Goal: Task Accomplishment & Management: Manage account settings

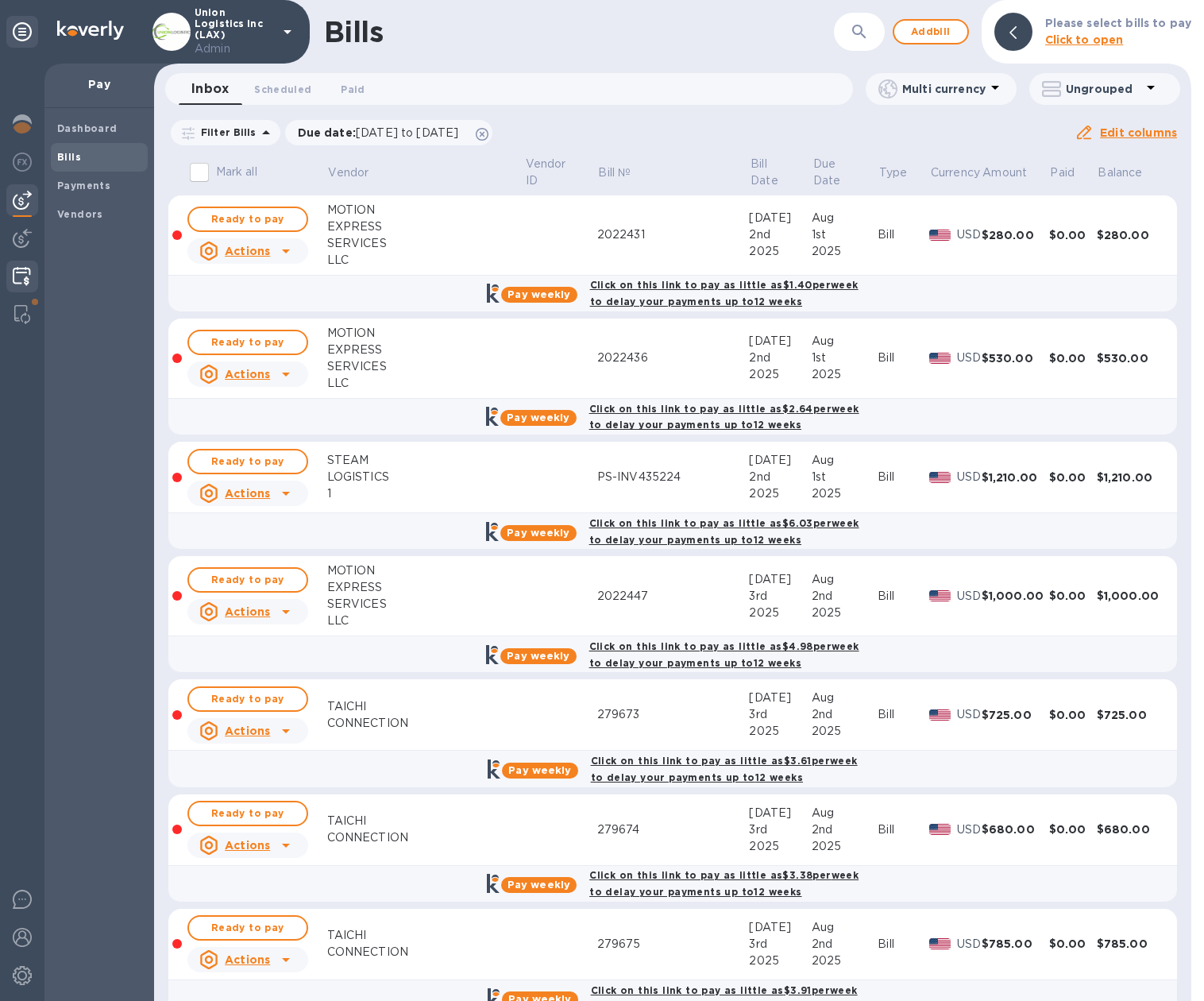
click at [27, 278] on img at bounding box center [22, 276] width 19 height 19
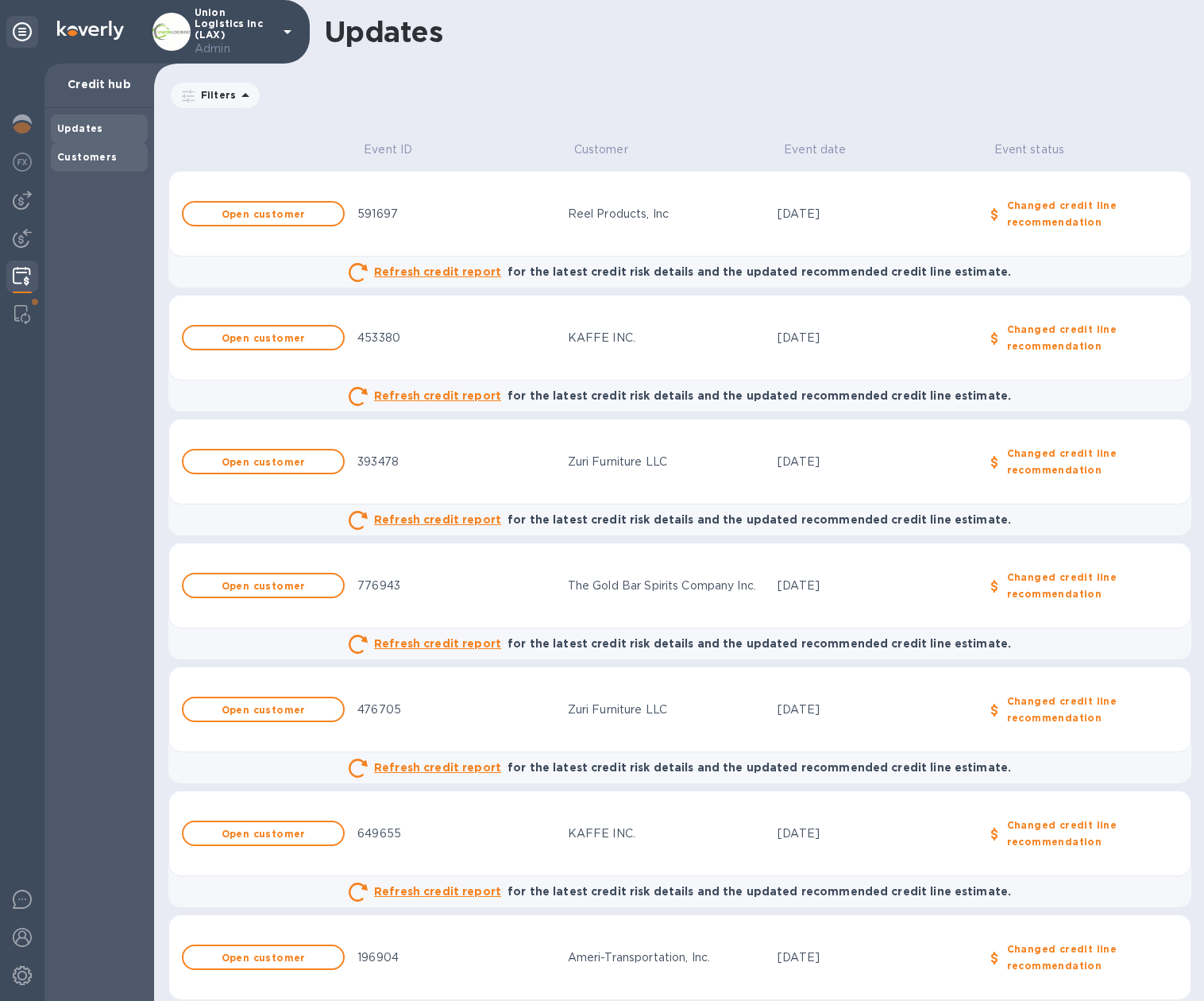
click at [73, 146] on div "Customers" at bounding box center [99, 157] width 97 height 28
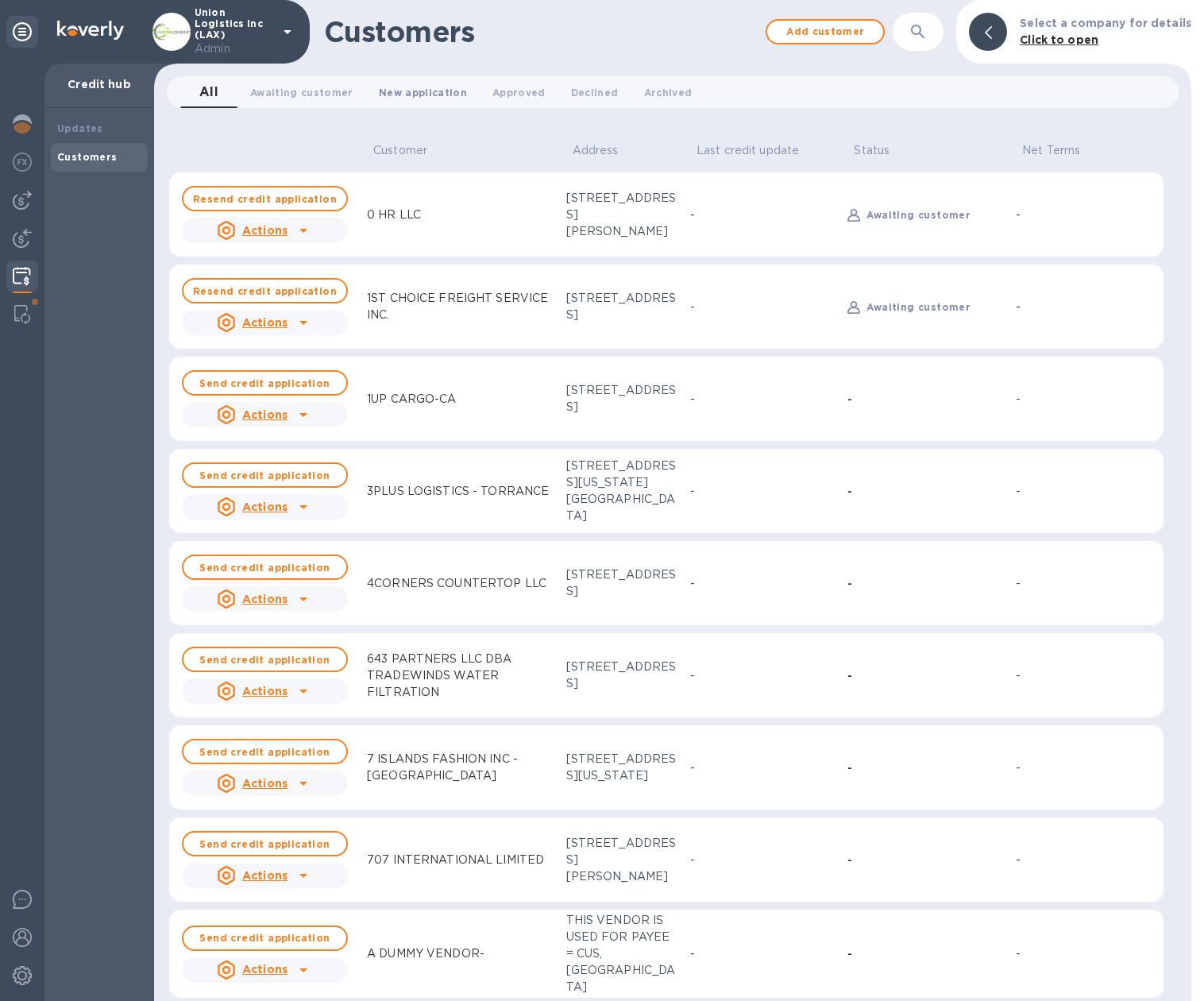
click at [454, 95] on button "New application 0" at bounding box center [423, 92] width 114 height 32
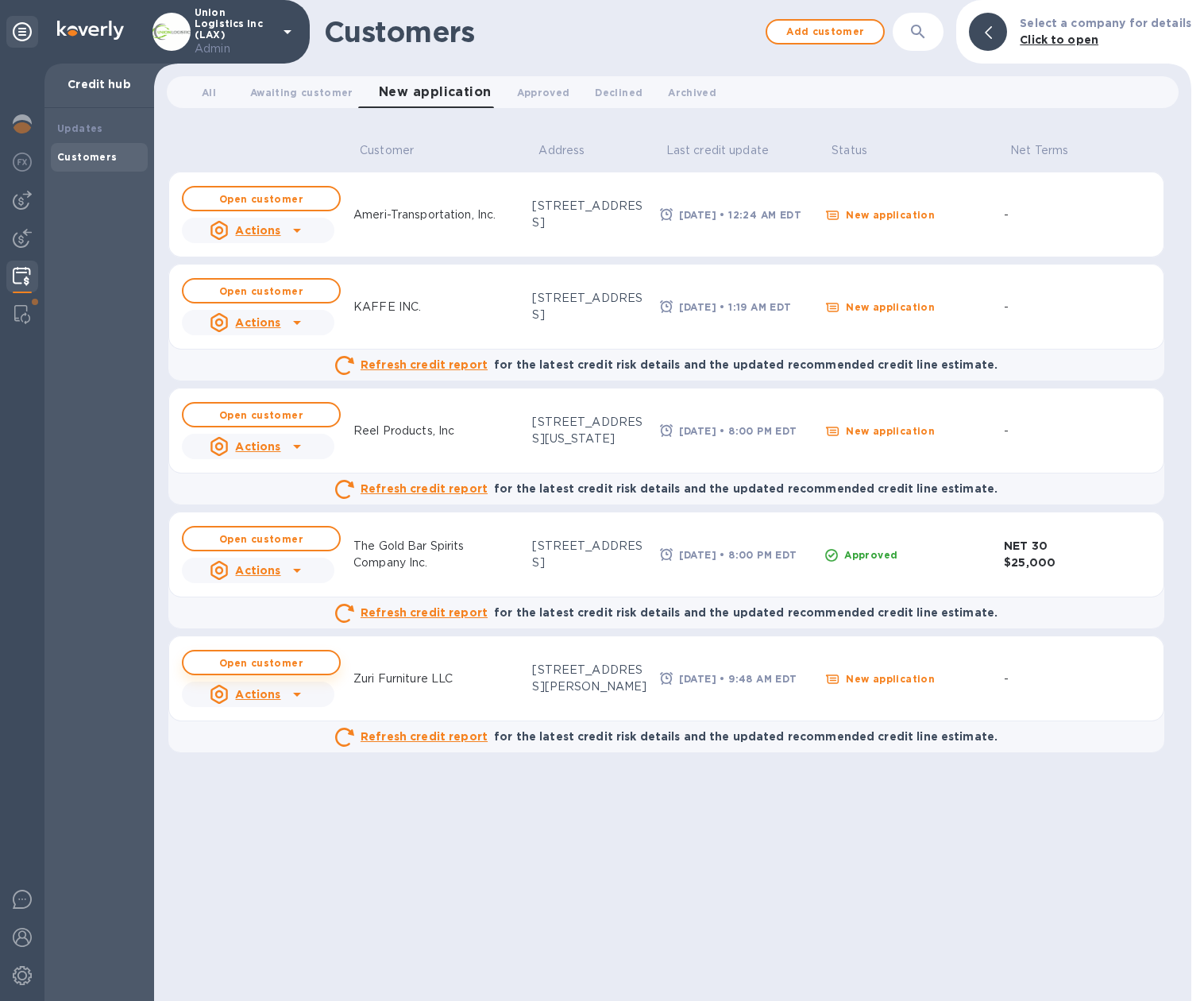
click at [234, 664] on b "Open customer" at bounding box center [261, 663] width 84 height 12
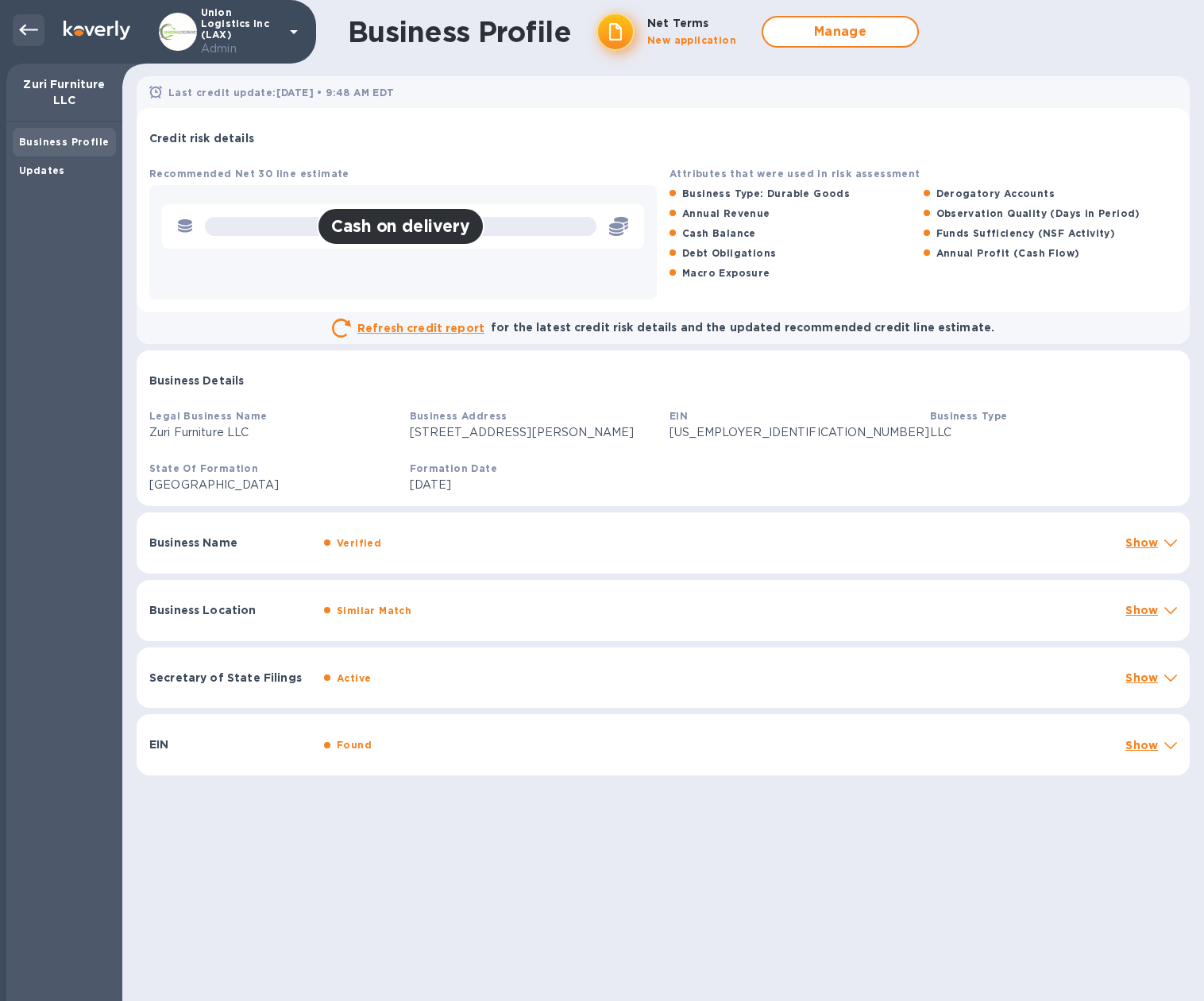
click at [28, 33] on icon at bounding box center [28, 29] width 19 height 19
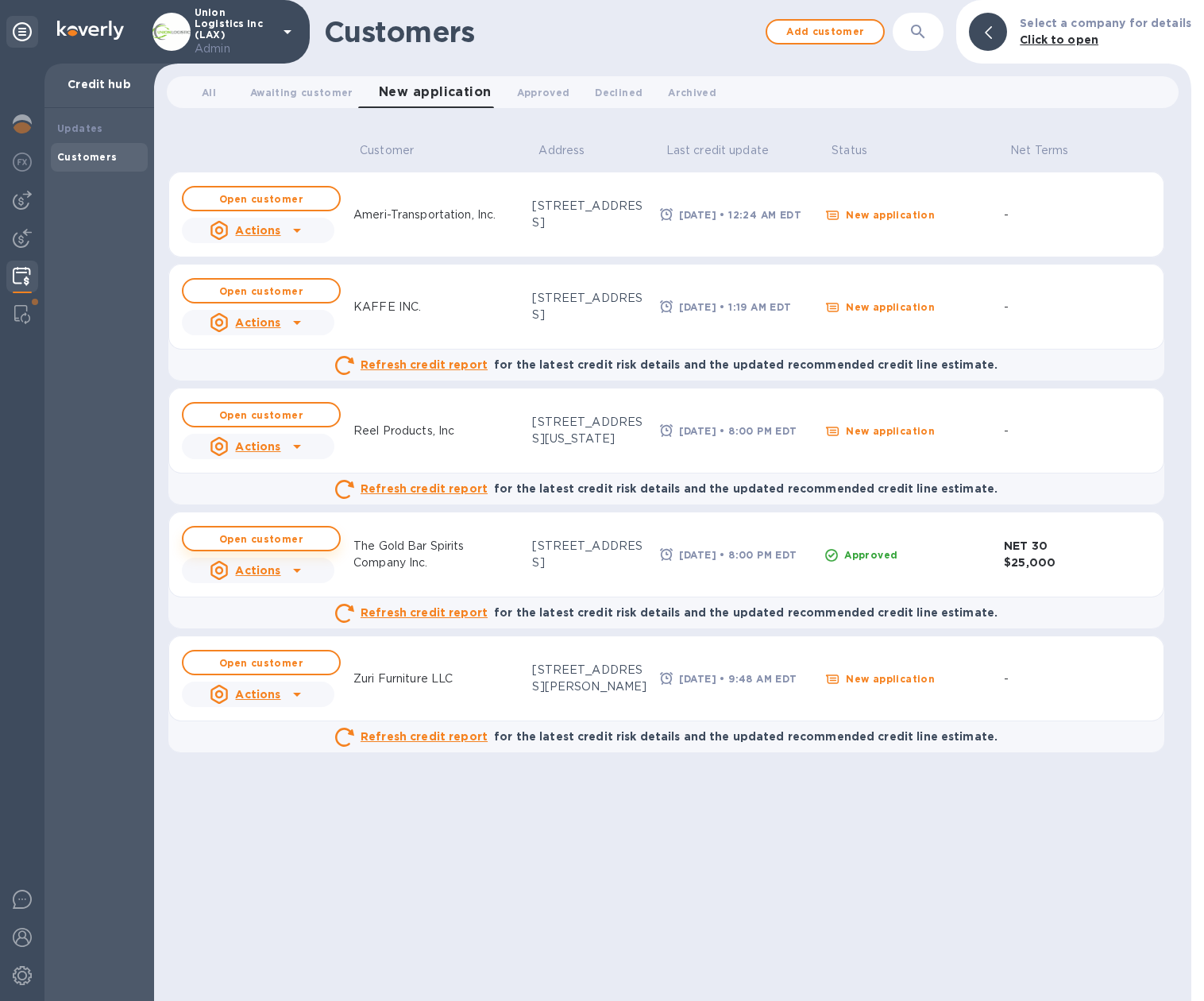
click at [265, 539] on b "Open customer" at bounding box center [261, 539] width 84 height 12
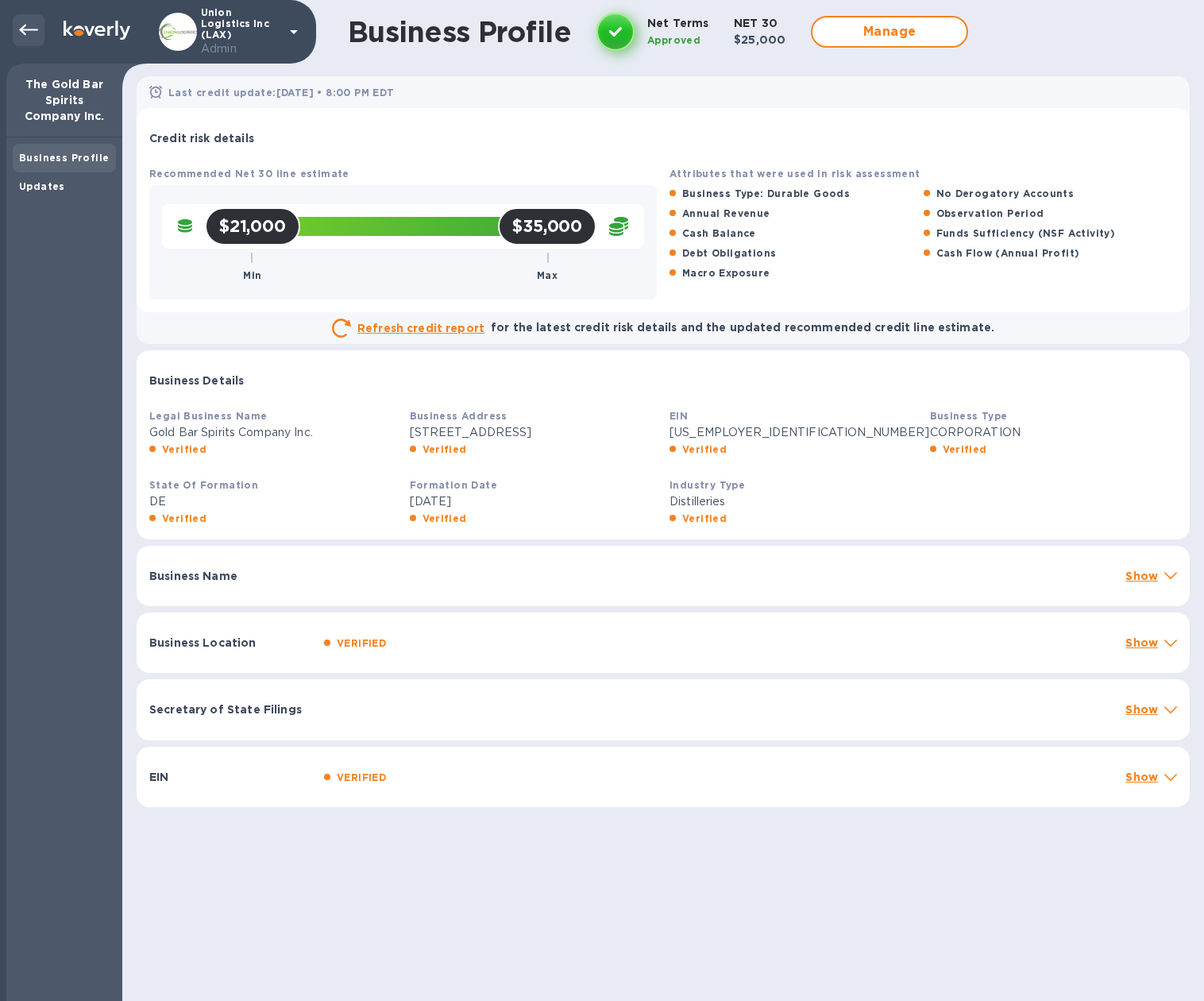
click at [19, 28] on icon at bounding box center [28, 29] width 19 height 19
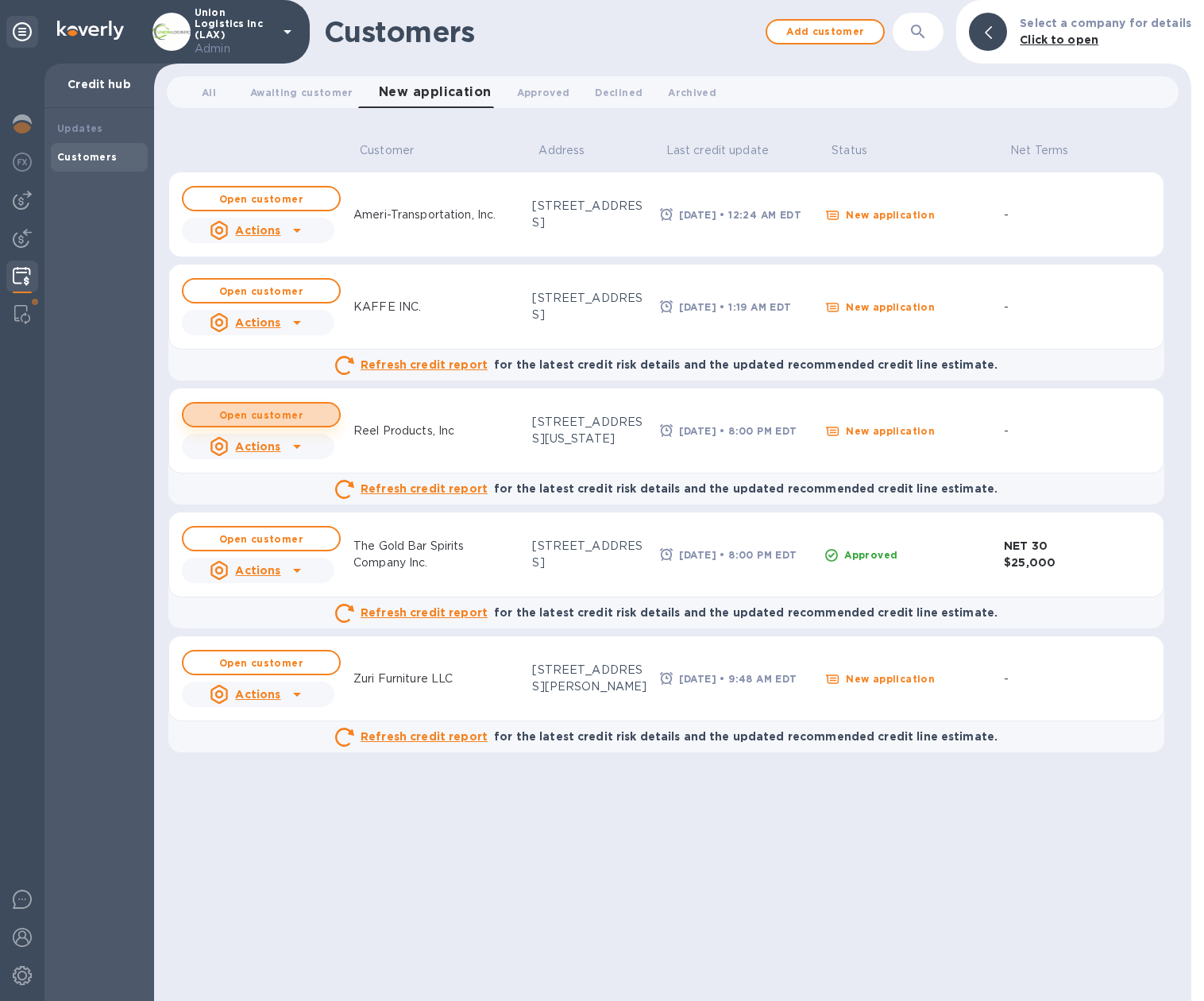
click at [281, 409] on b "Open customer" at bounding box center [261, 415] width 84 height 12
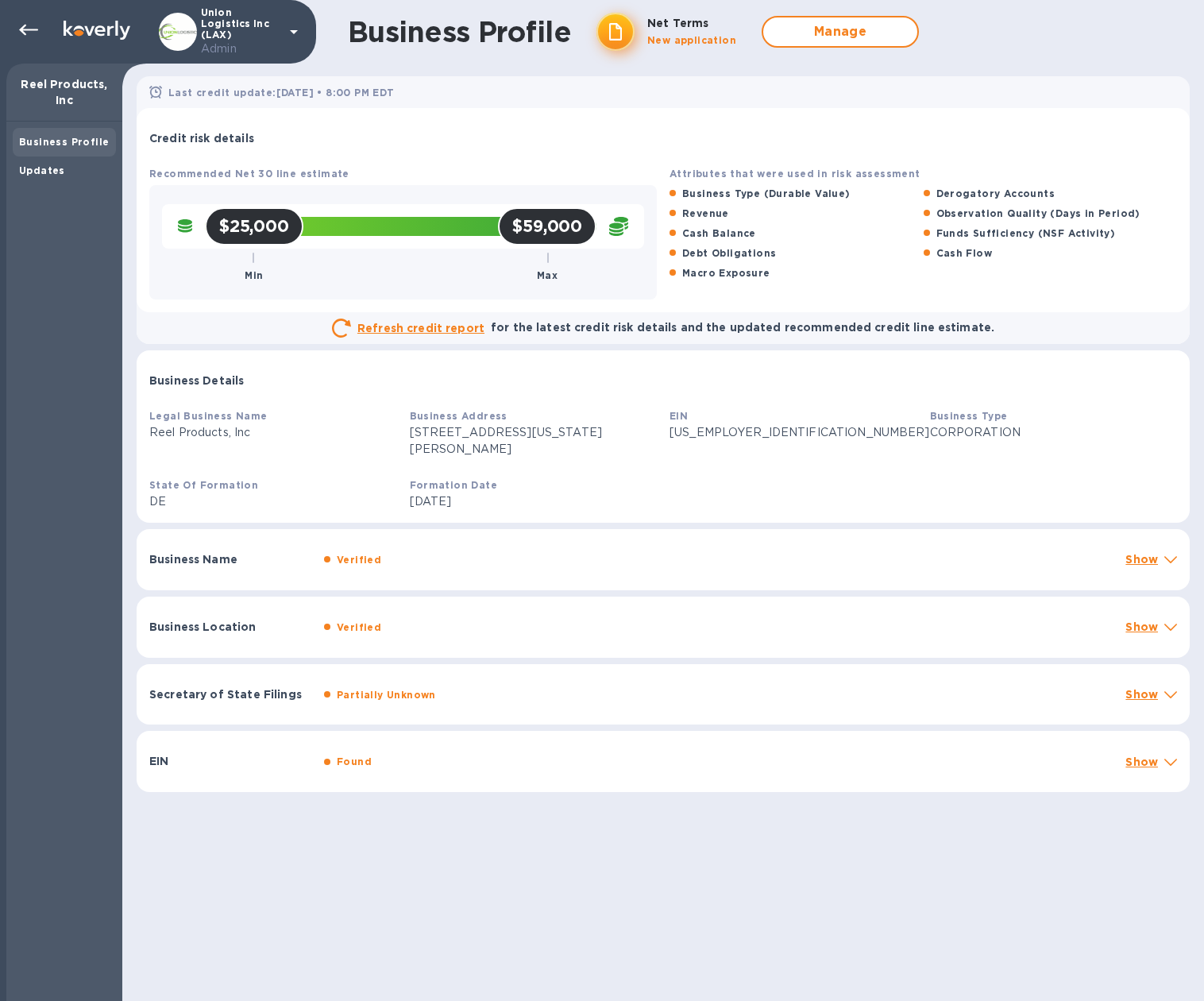
click at [656, 683] on div "Partially Unknown" at bounding box center [719, 694] width 795 height 23
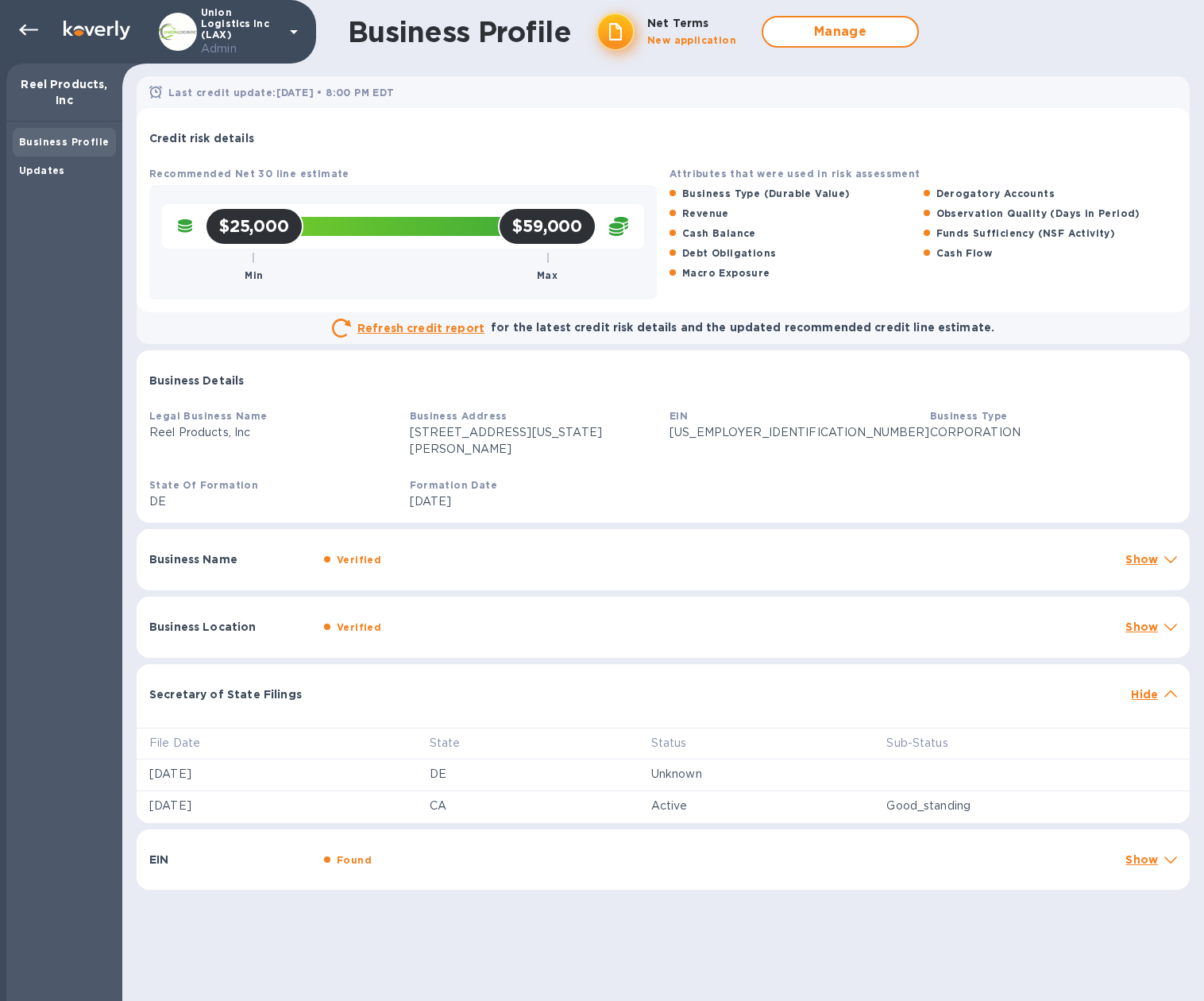
click at [656, 680] on div "Secretary of State Filings" at bounding box center [634, 694] width 982 height 28
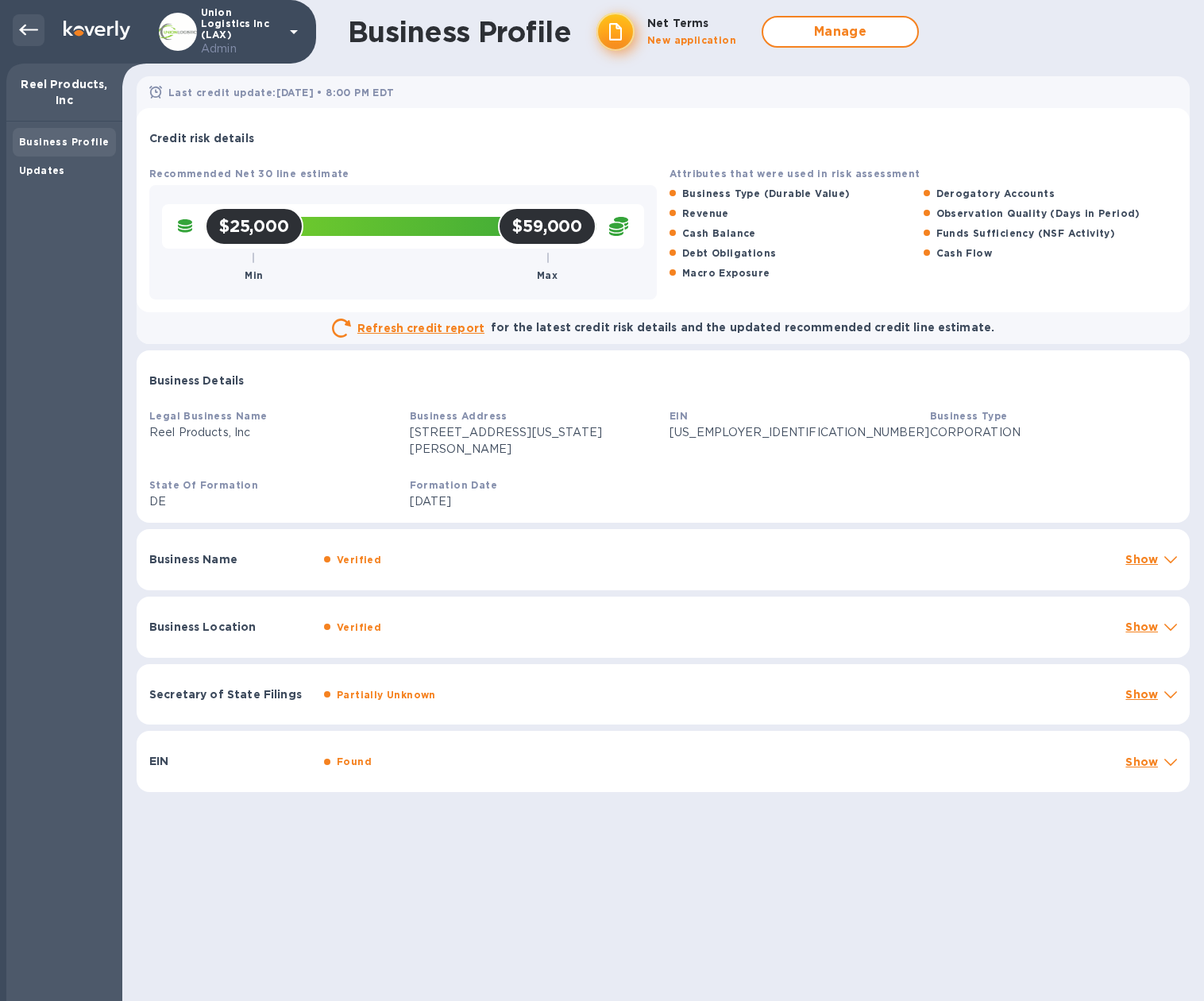
click at [23, 28] on icon at bounding box center [28, 30] width 19 height 11
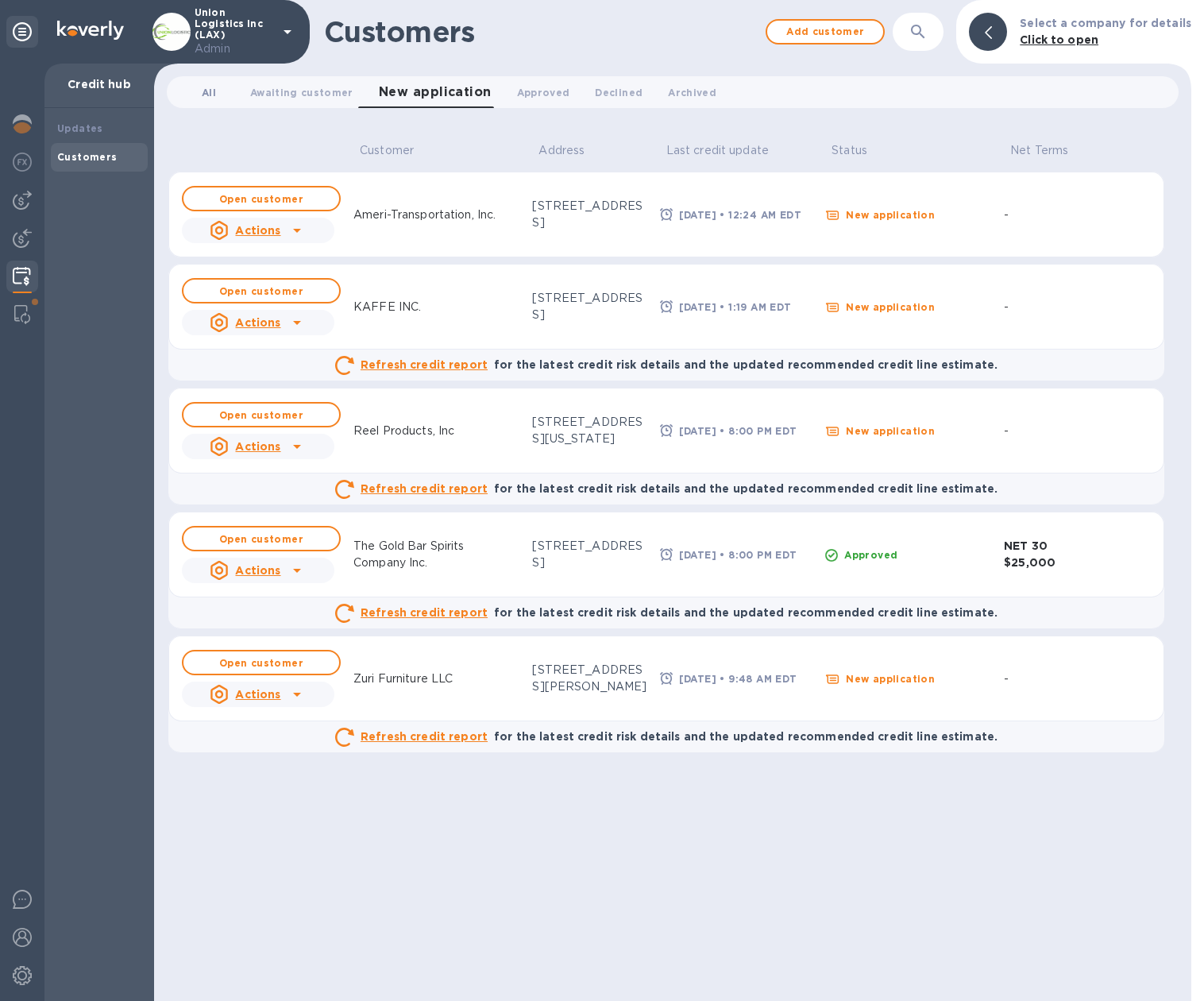
click at [213, 88] on span "All 0" at bounding box center [209, 92] width 15 height 17
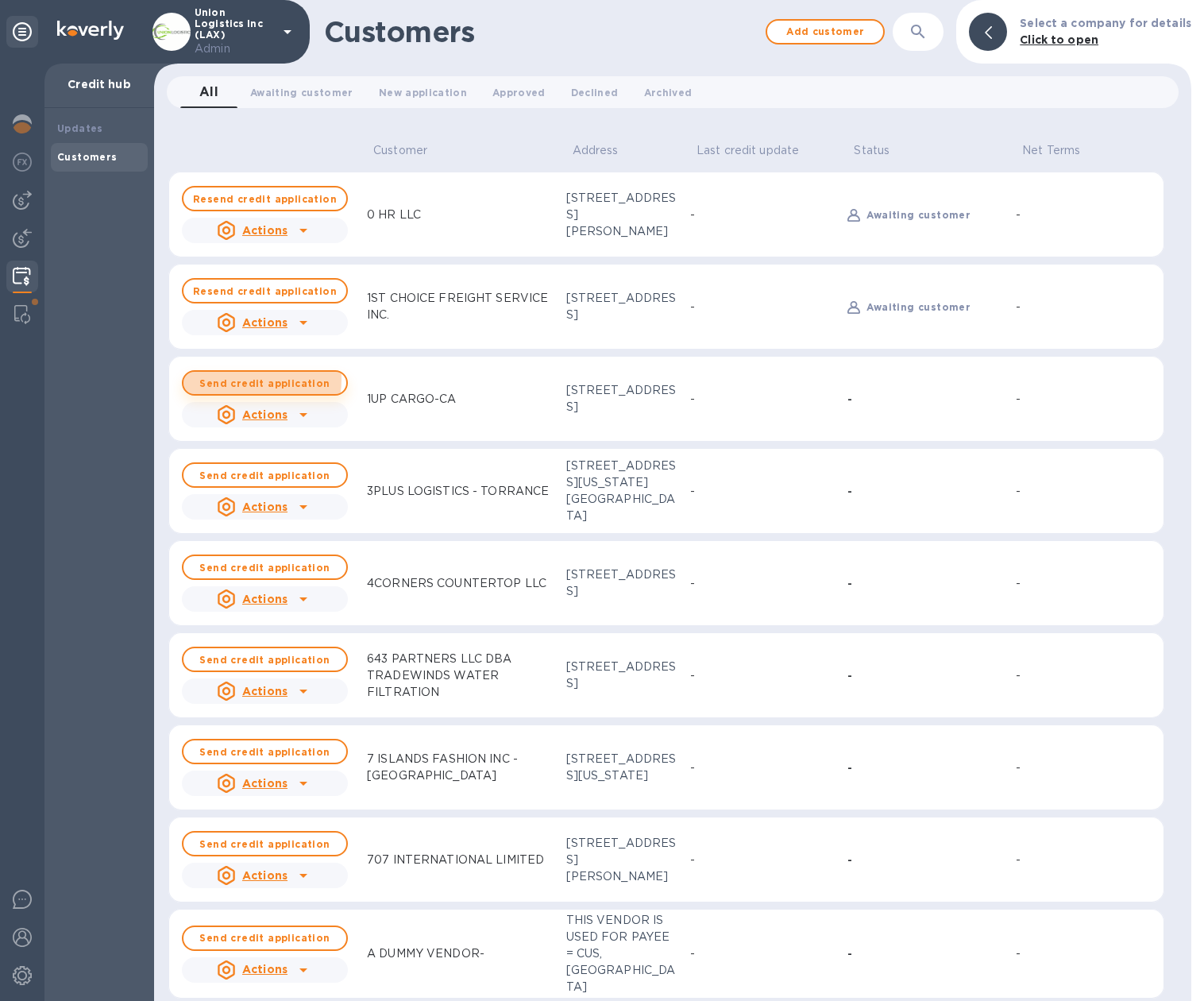
click at [248, 380] on b "Send credit application" at bounding box center [264, 383] width 131 height 12
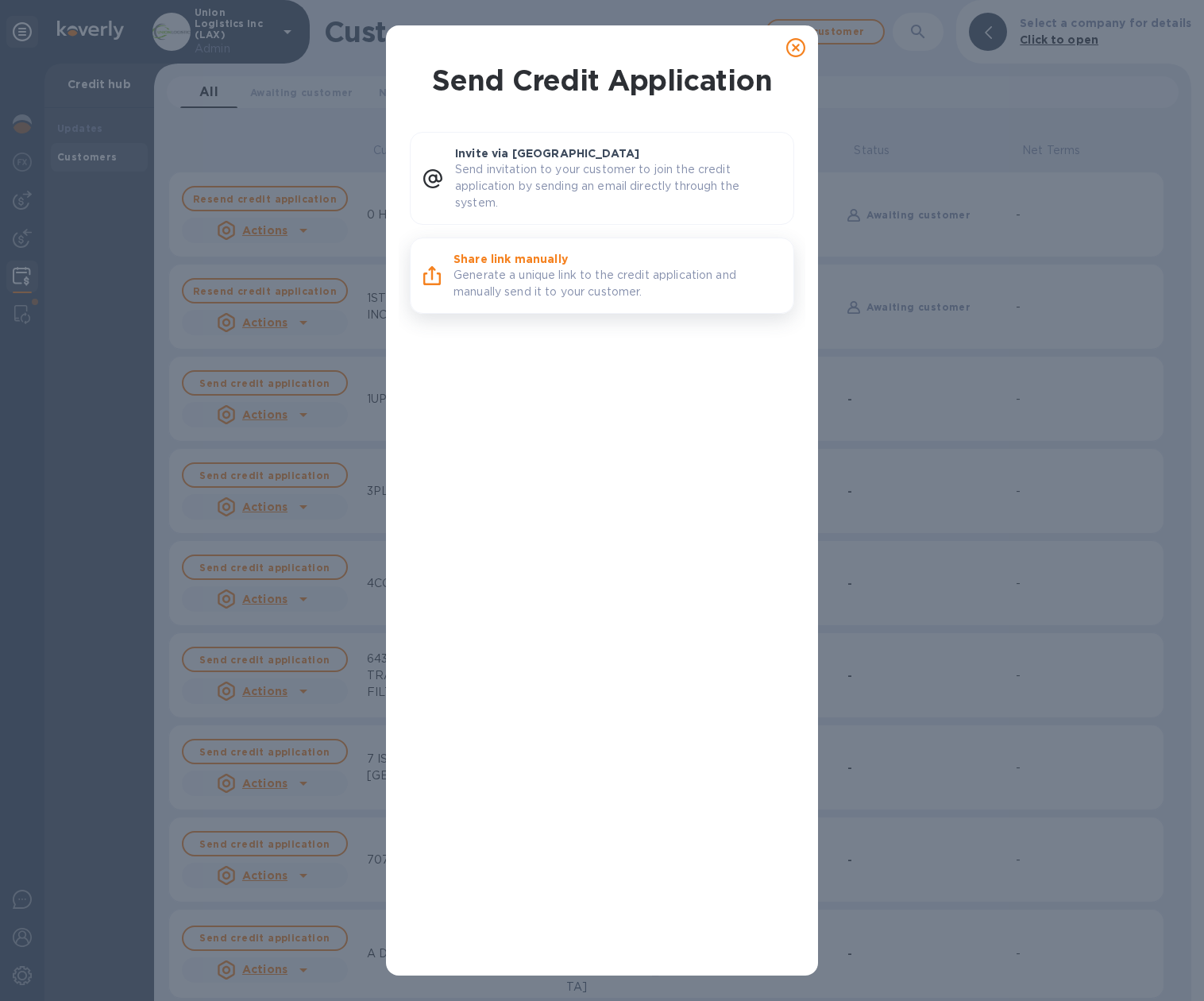
click at [499, 262] on p "Share link manually" at bounding box center [617, 259] width 327 height 16
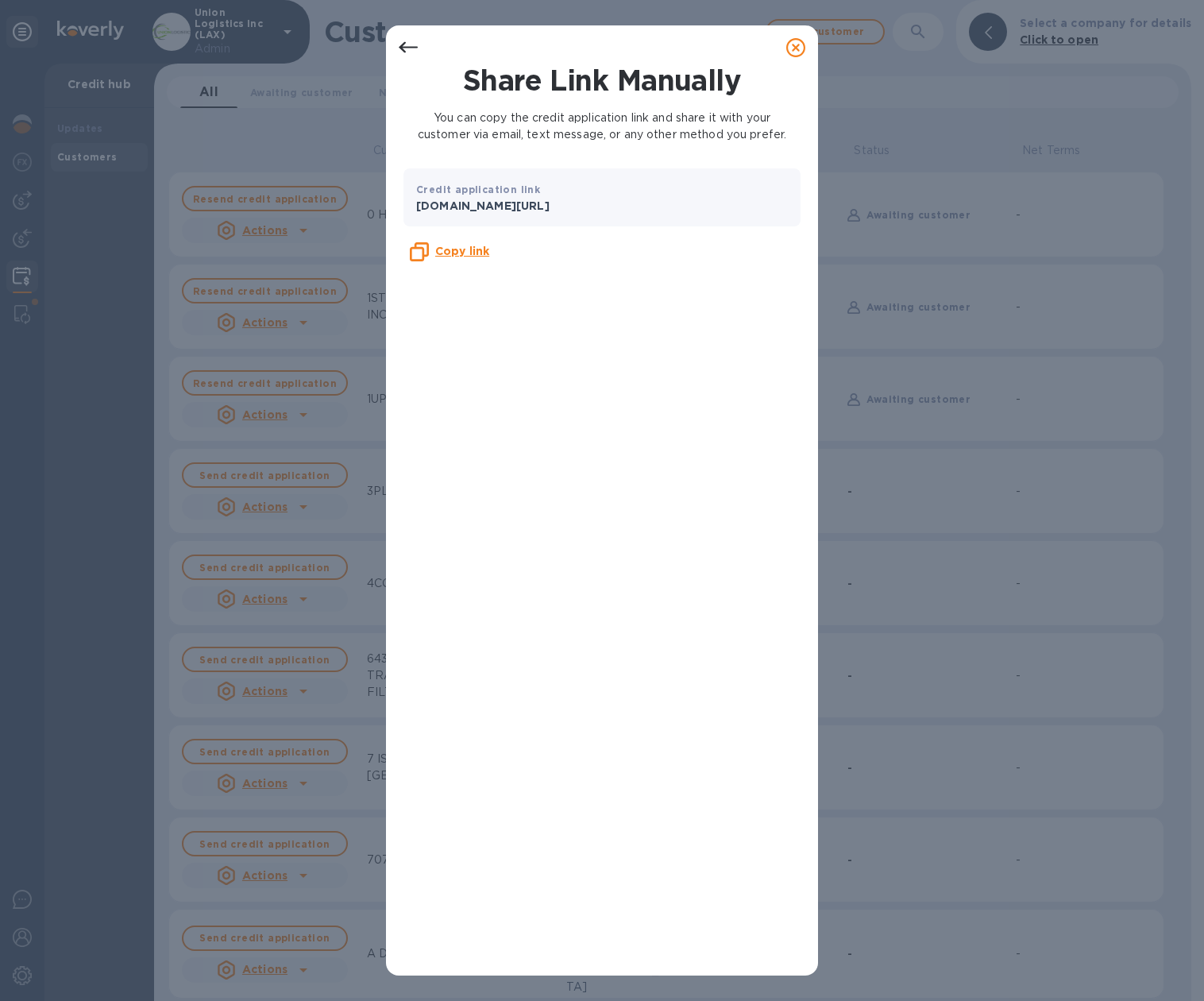
click at [406, 47] on icon at bounding box center [407, 48] width 19 height 11
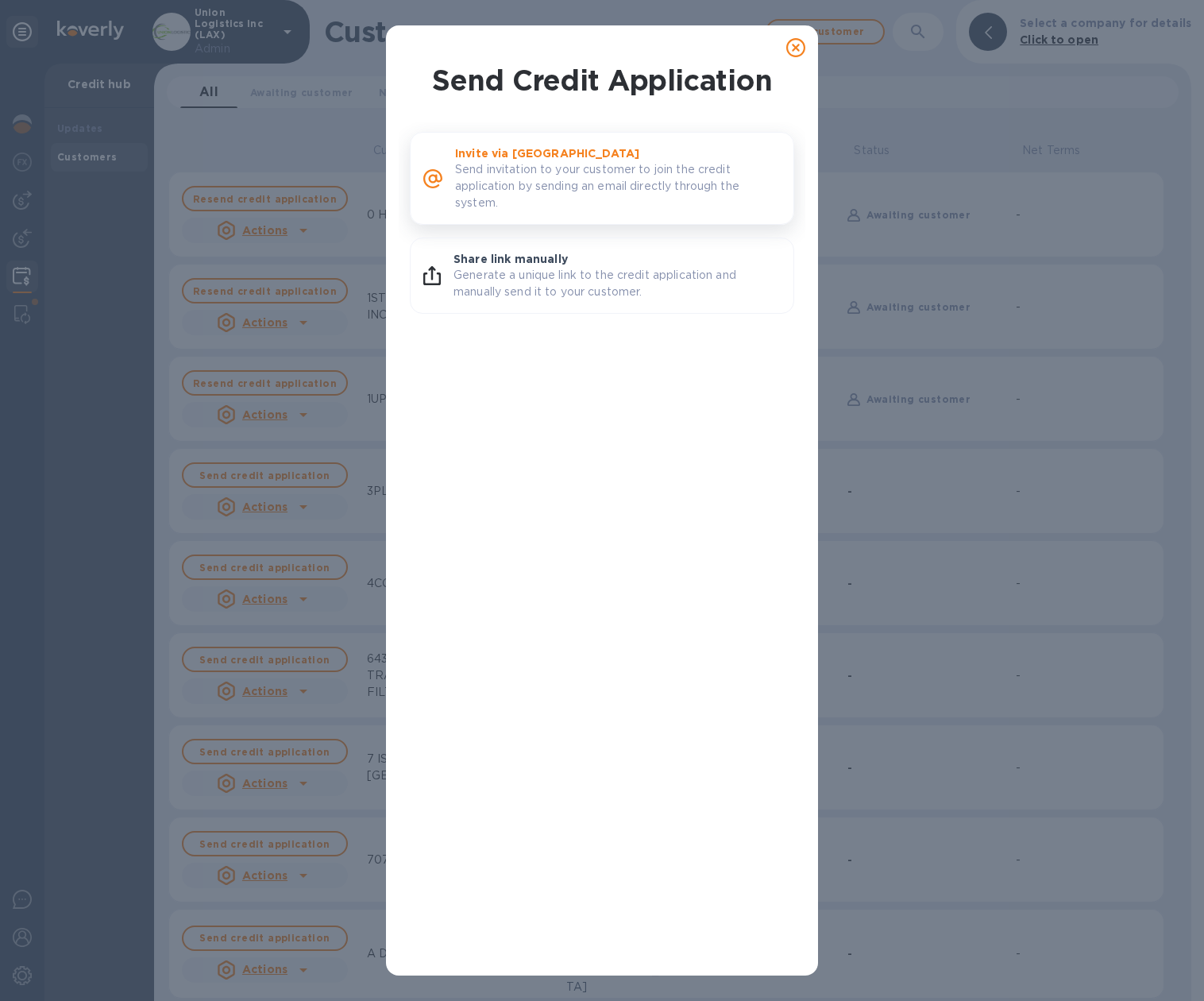
click at [507, 158] on p "Invite via [GEOGRAPHIC_DATA]" at bounding box center [617, 153] width 325 height 16
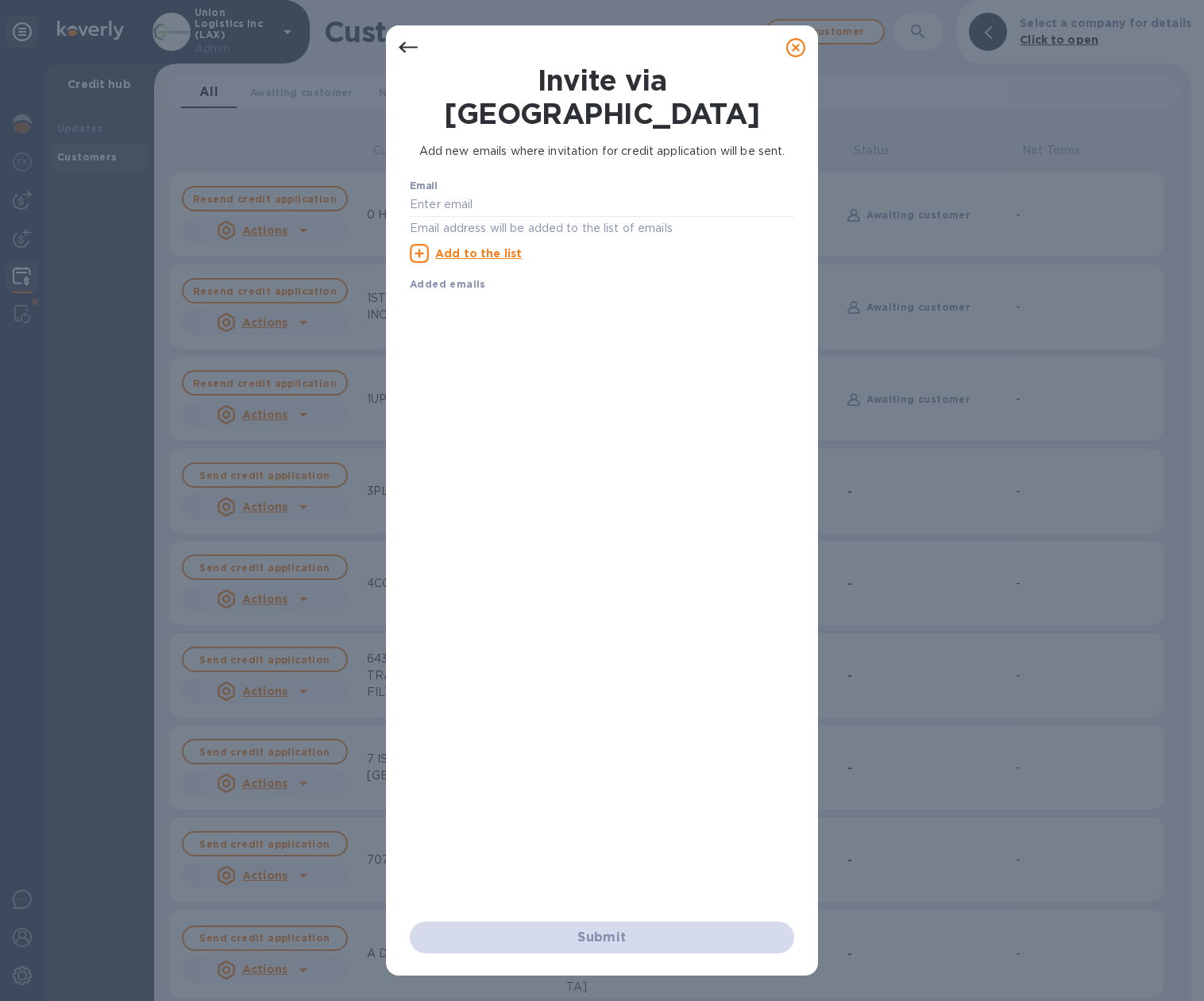
click at [798, 49] on icon at bounding box center [795, 47] width 19 height 19
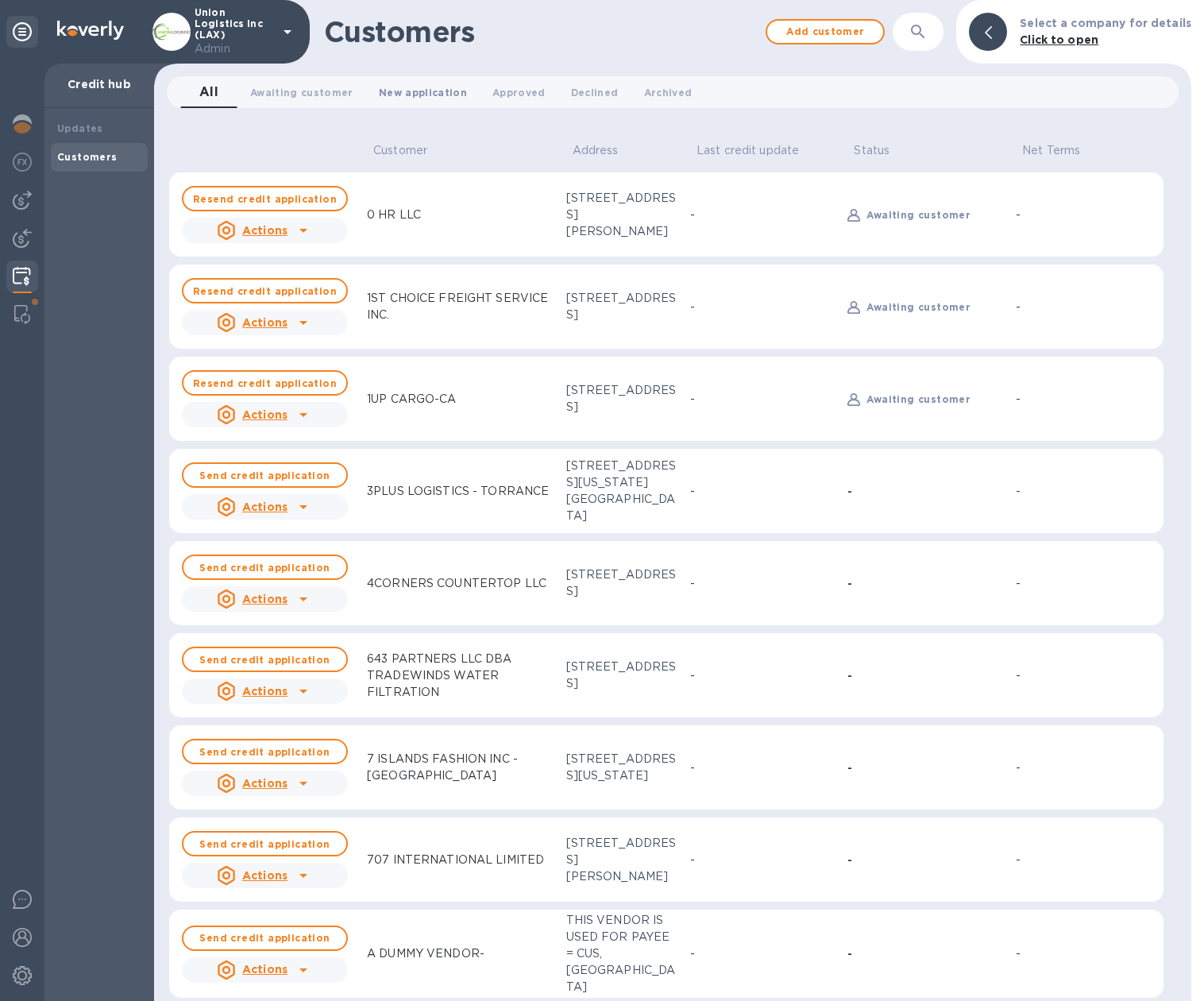
click at [395, 88] on span "New application 0" at bounding box center [423, 92] width 88 height 17
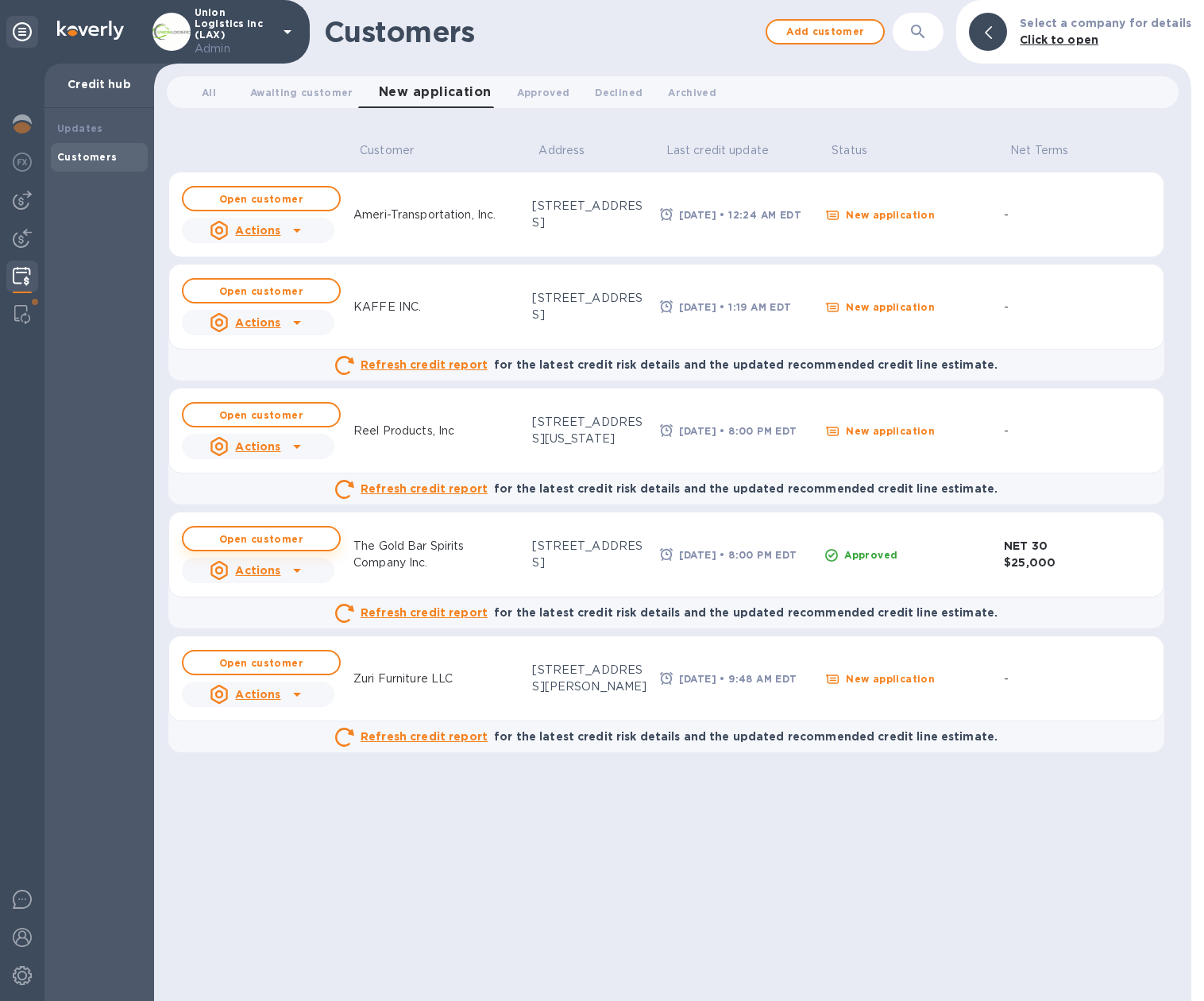
click at [255, 542] on b "Open customer" at bounding box center [261, 539] width 84 height 12
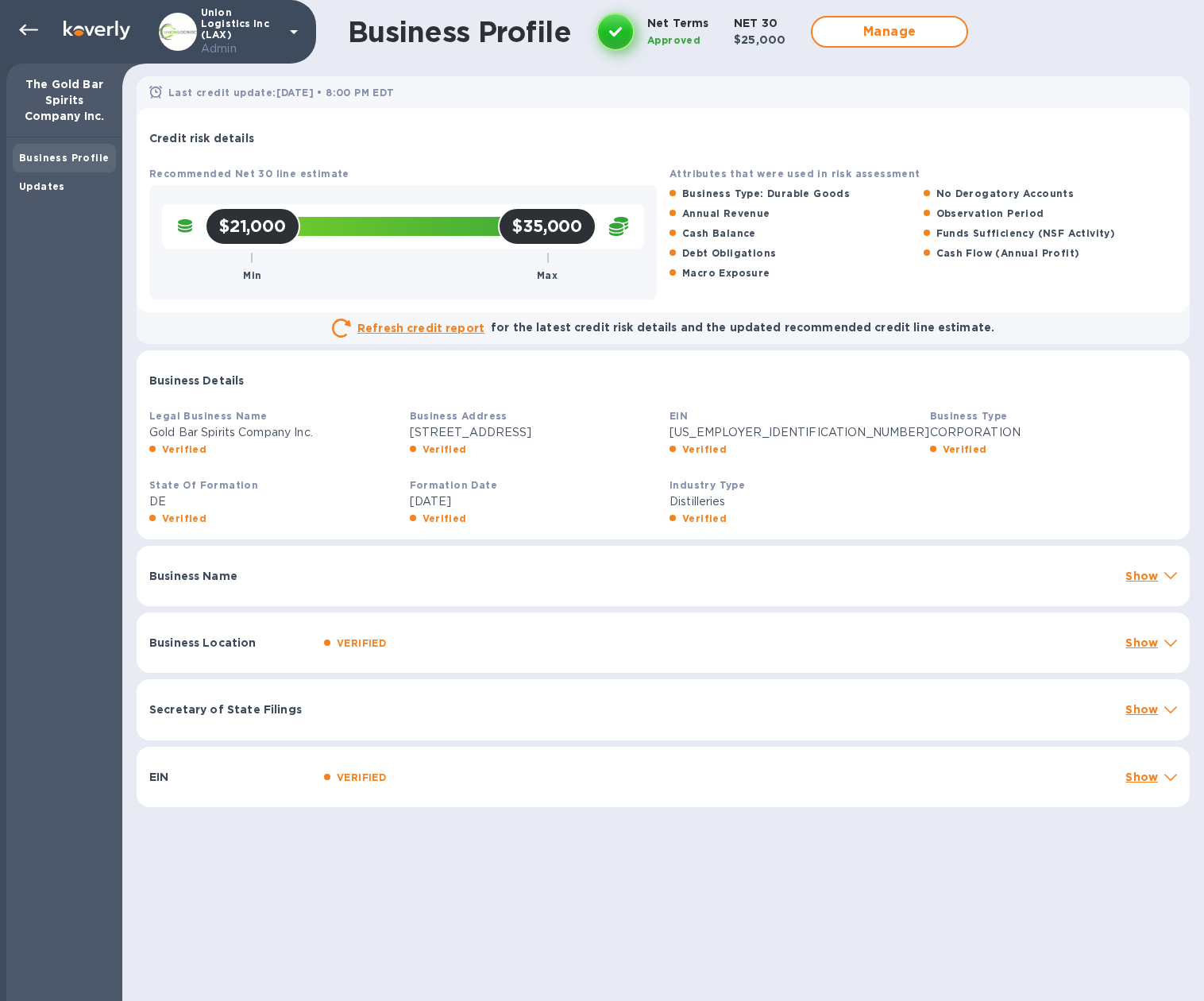
click at [718, 590] on div "Business Name" at bounding box center [630, 575] width 976 height 28
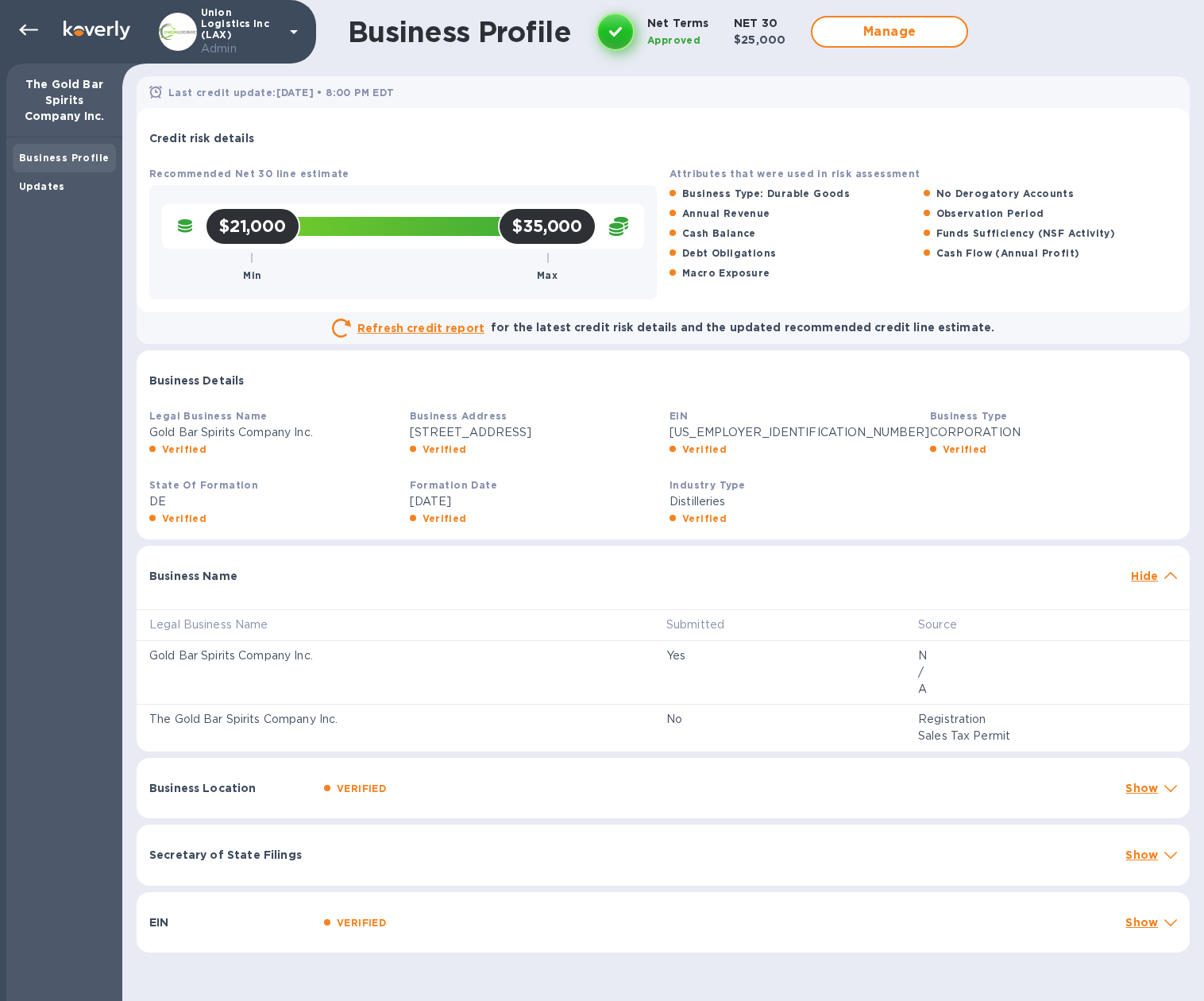
click at [754, 793] on div "Business Location VERIFIED Show" at bounding box center [663, 788] width 1053 height 61
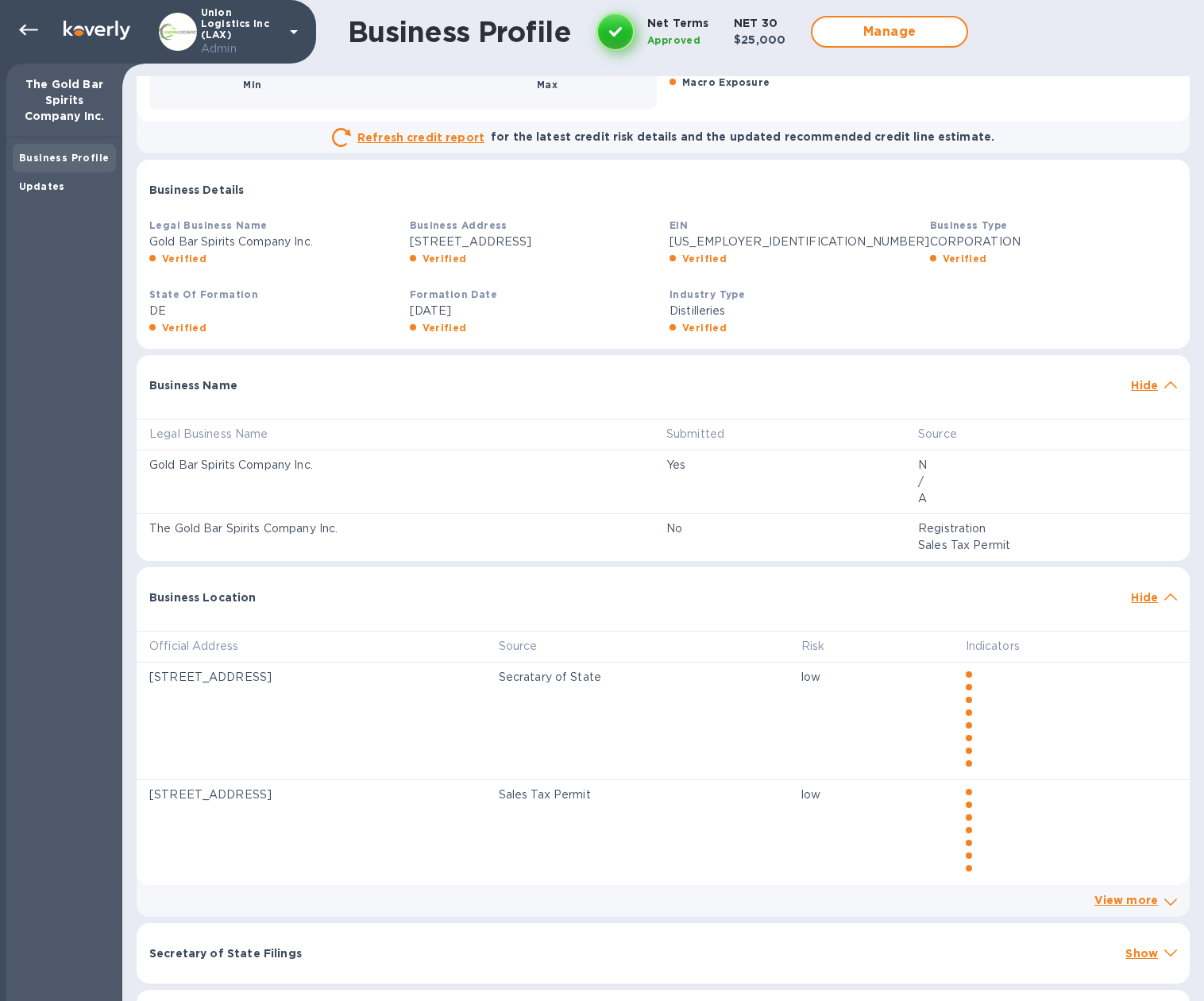
scroll to position [260, 0]
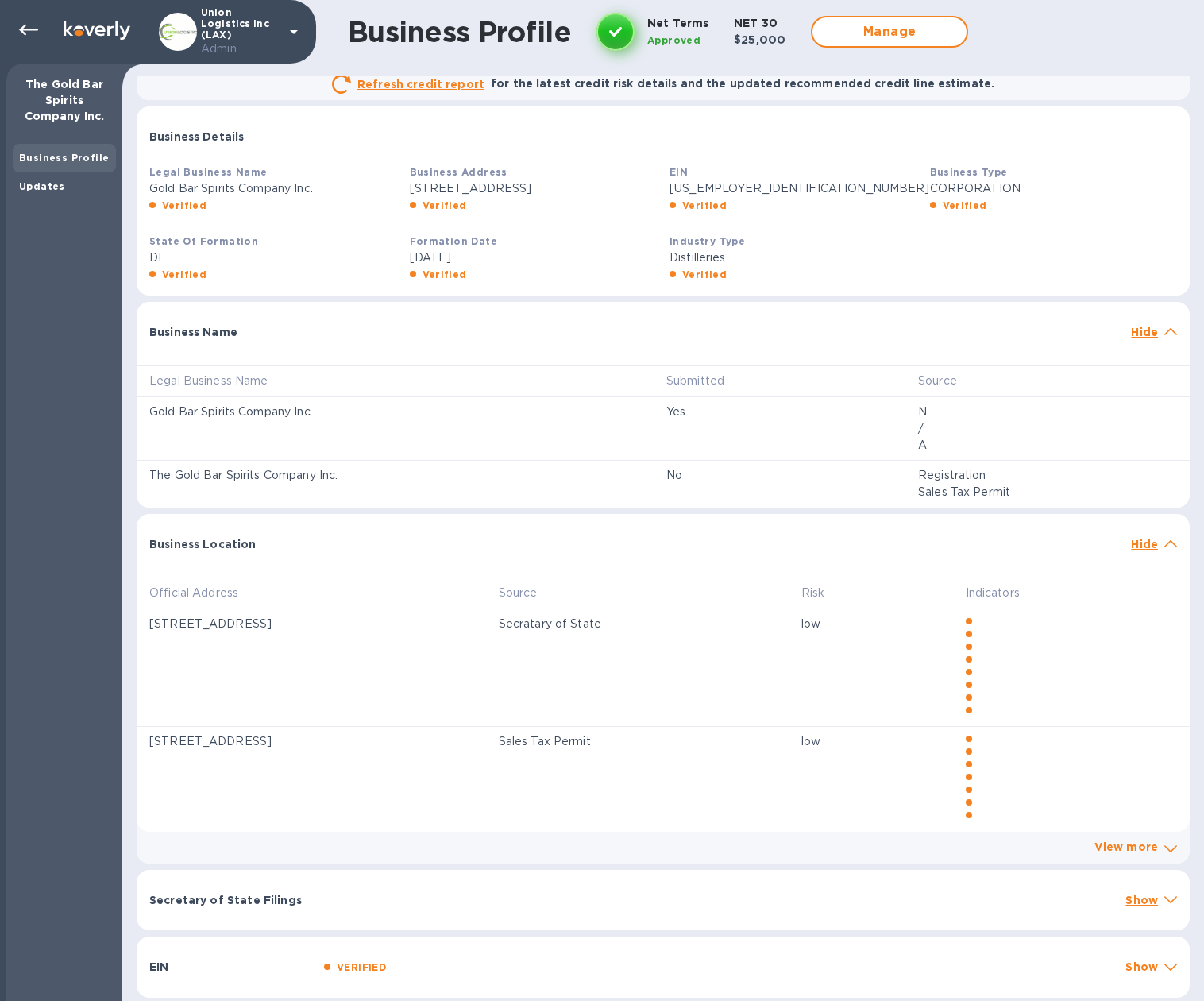
click at [561, 883] on div "Secretary of State Filings Show" at bounding box center [663, 900] width 1053 height 60
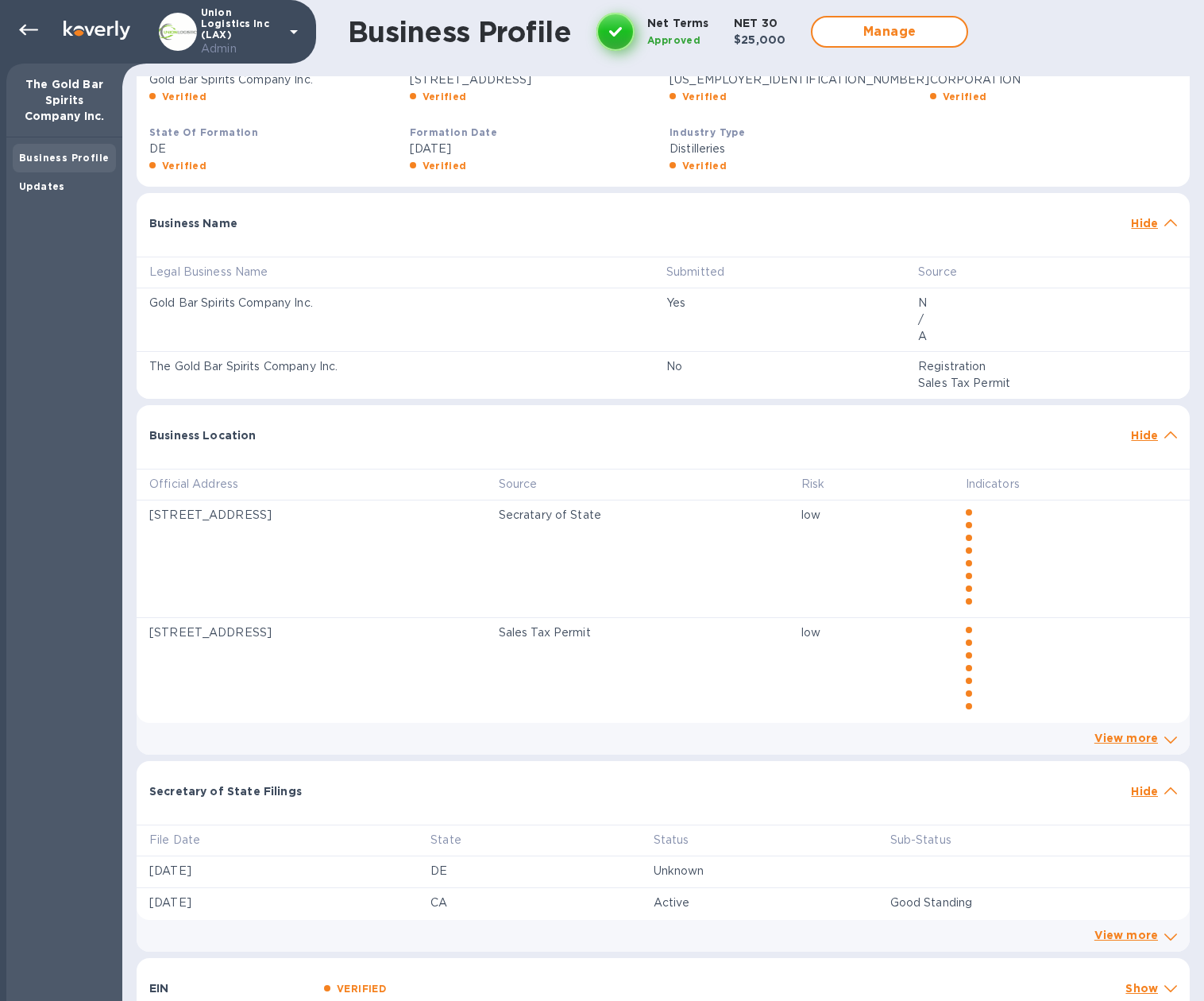
scroll to position [391, 0]
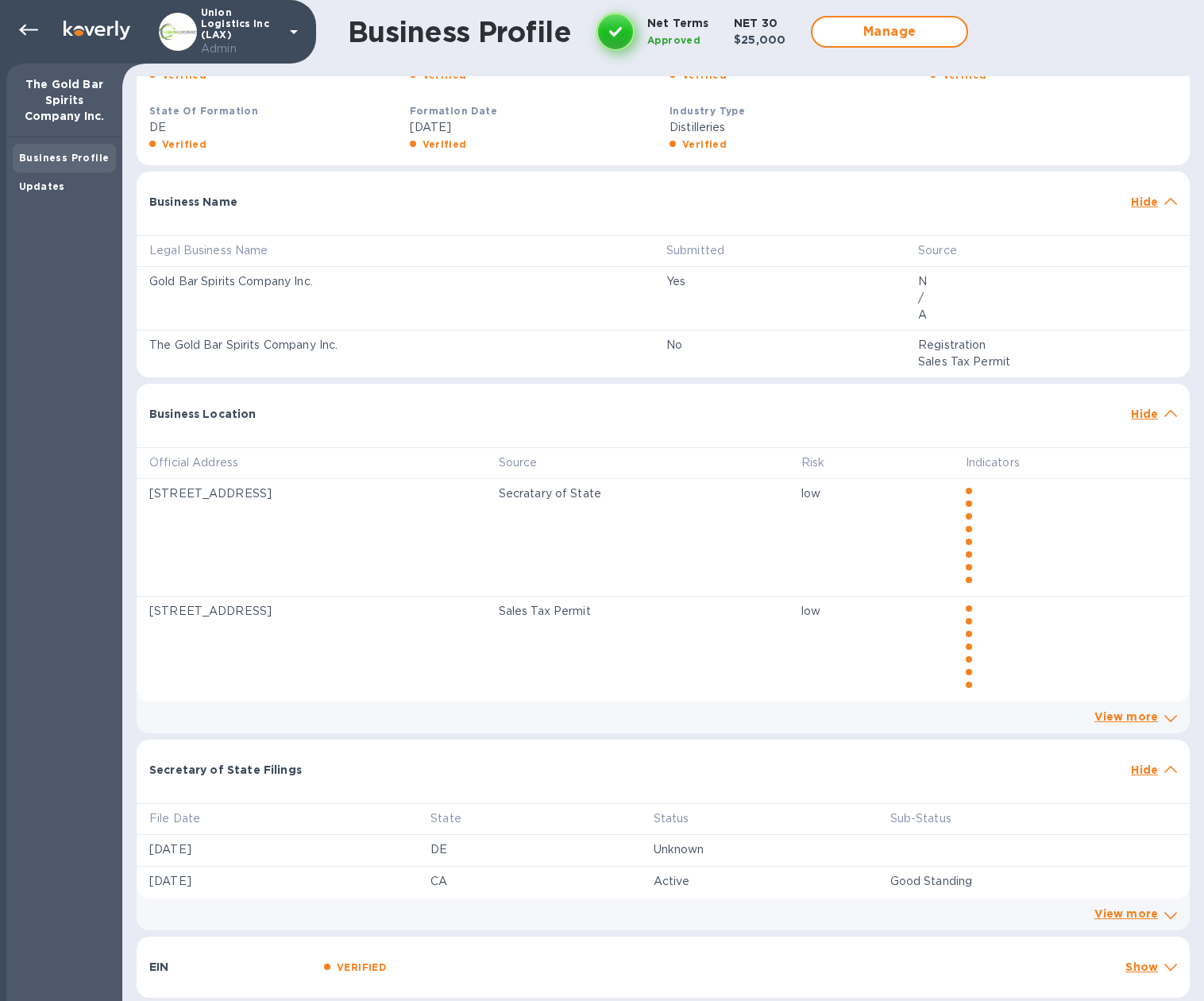
click at [1164, 763] on span at bounding box center [1171, 768] width 13 height 15
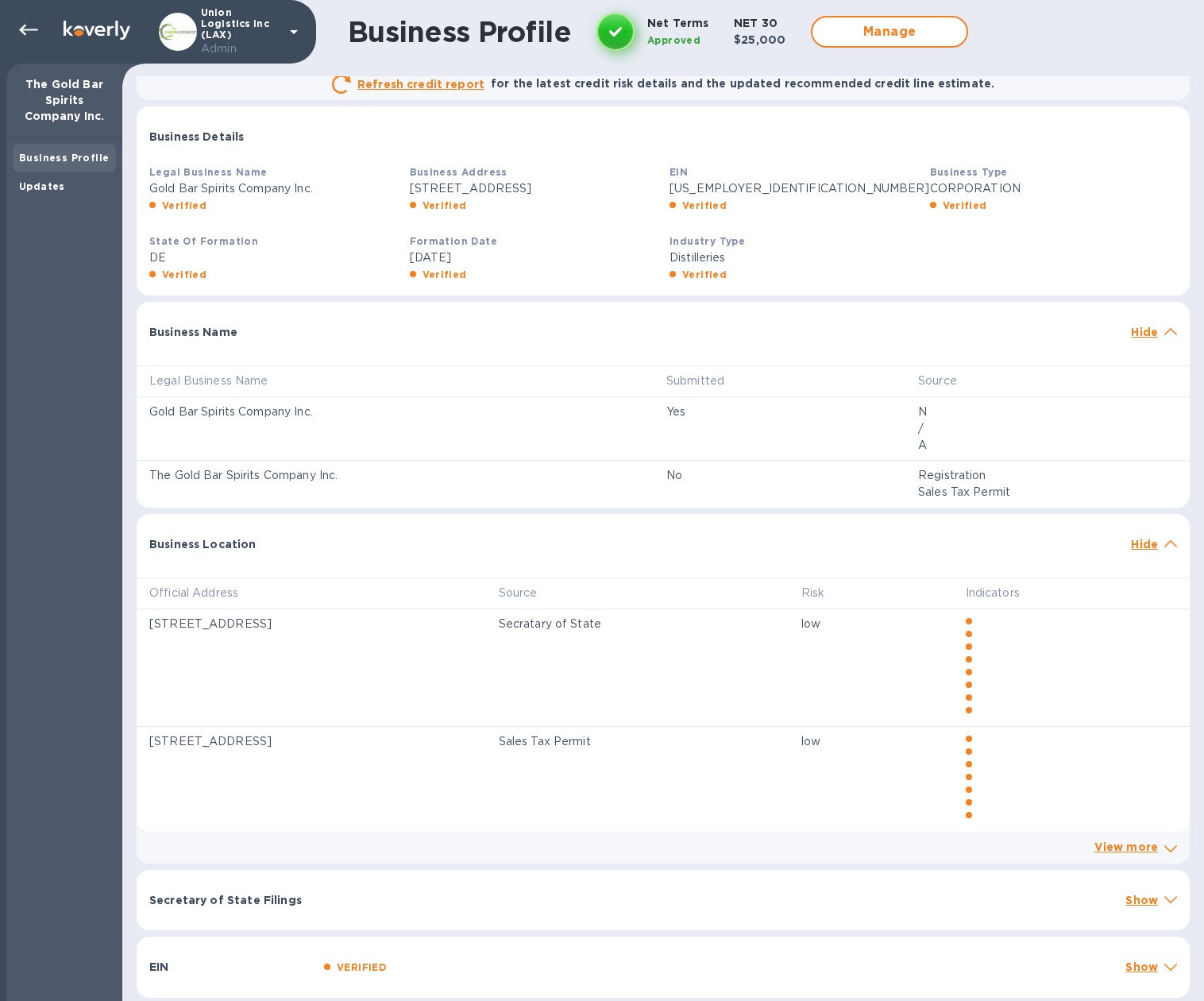
scroll to position [260, 0]
click at [1164, 546] on icon at bounding box center [1171, 543] width 13 height 7
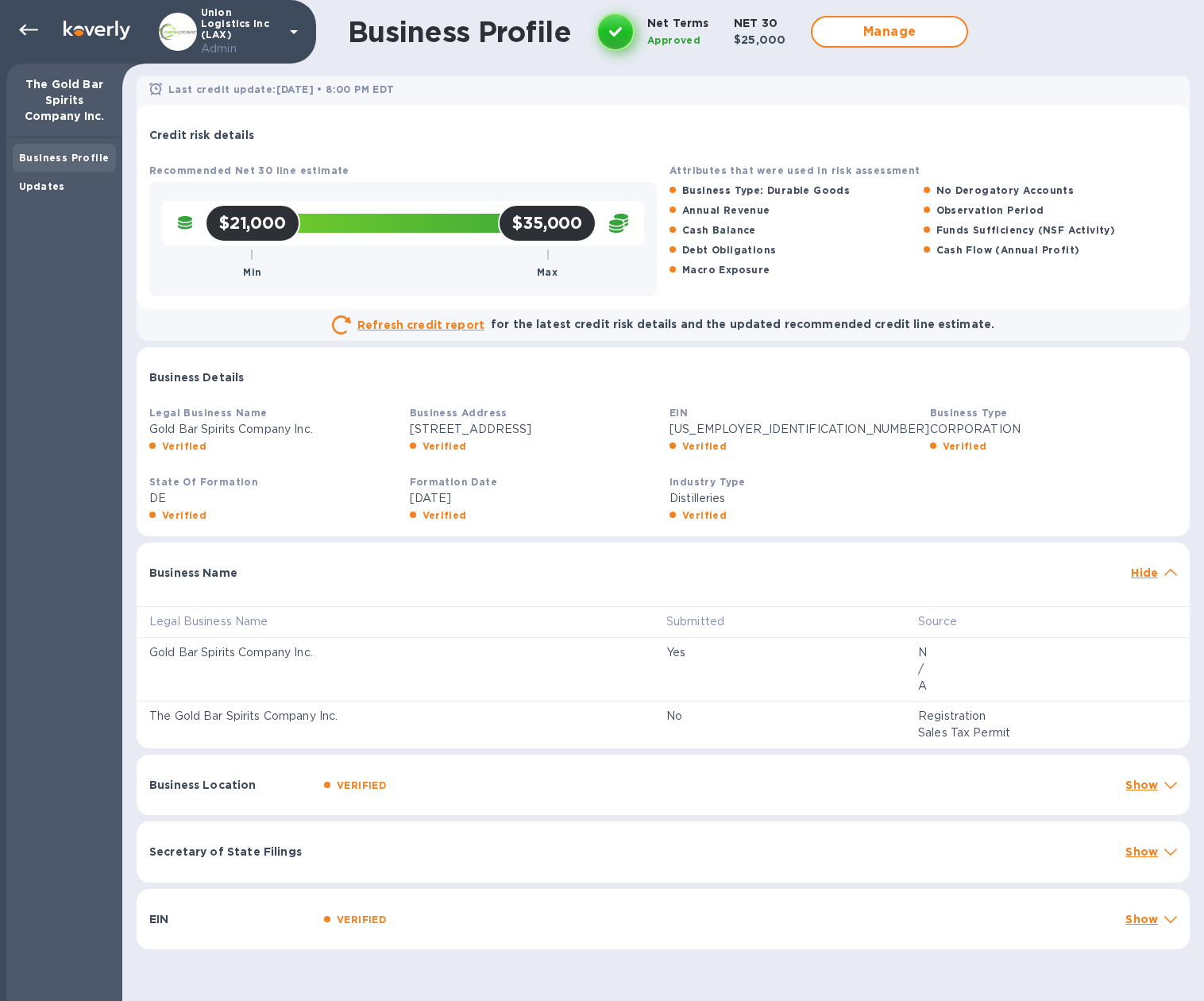
scroll to position [3, 0]
click at [1166, 576] on icon at bounding box center [1171, 572] width 13 height 7
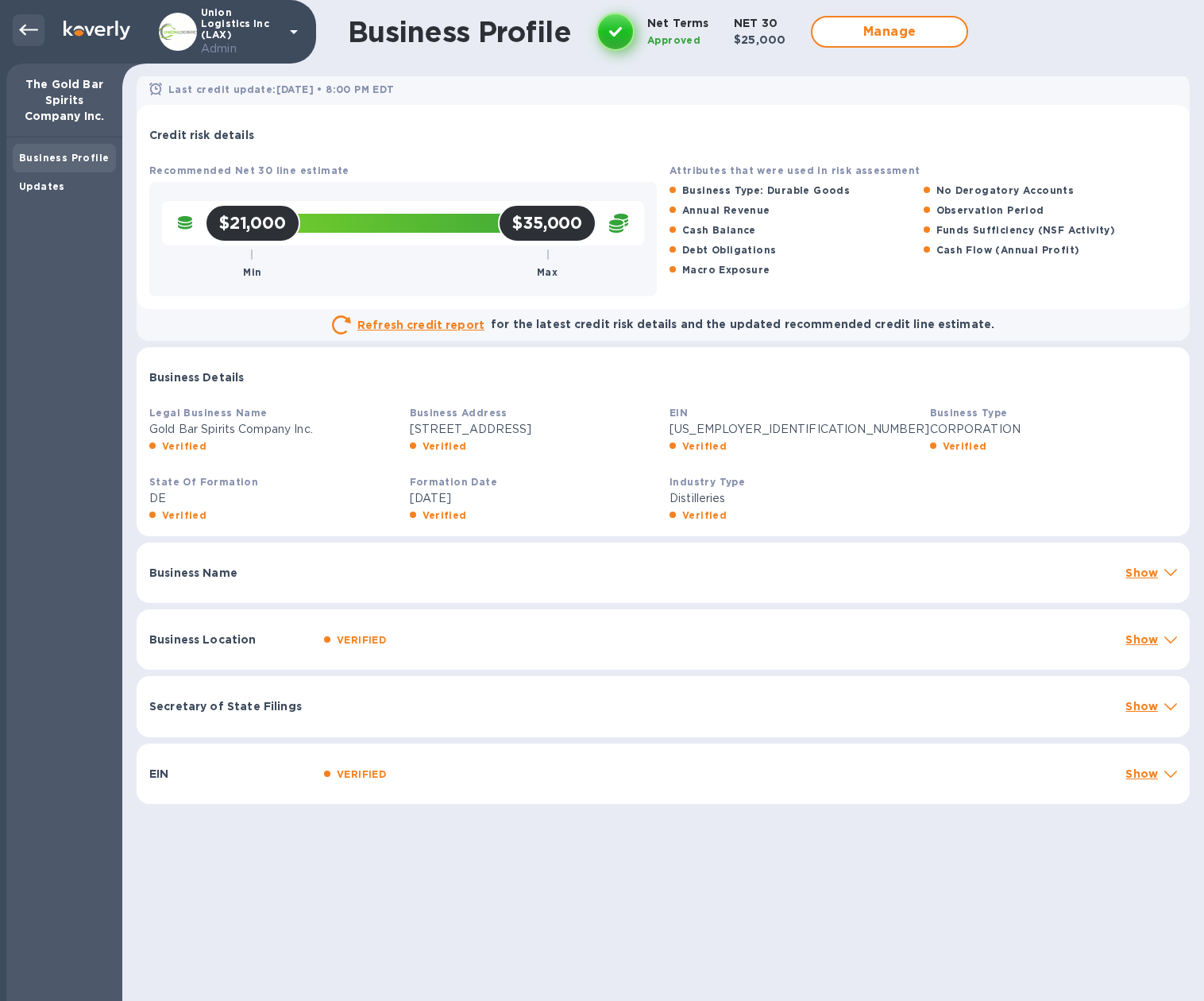
click at [26, 35] on icon at bounding box center [28, 29] width 19 height 19
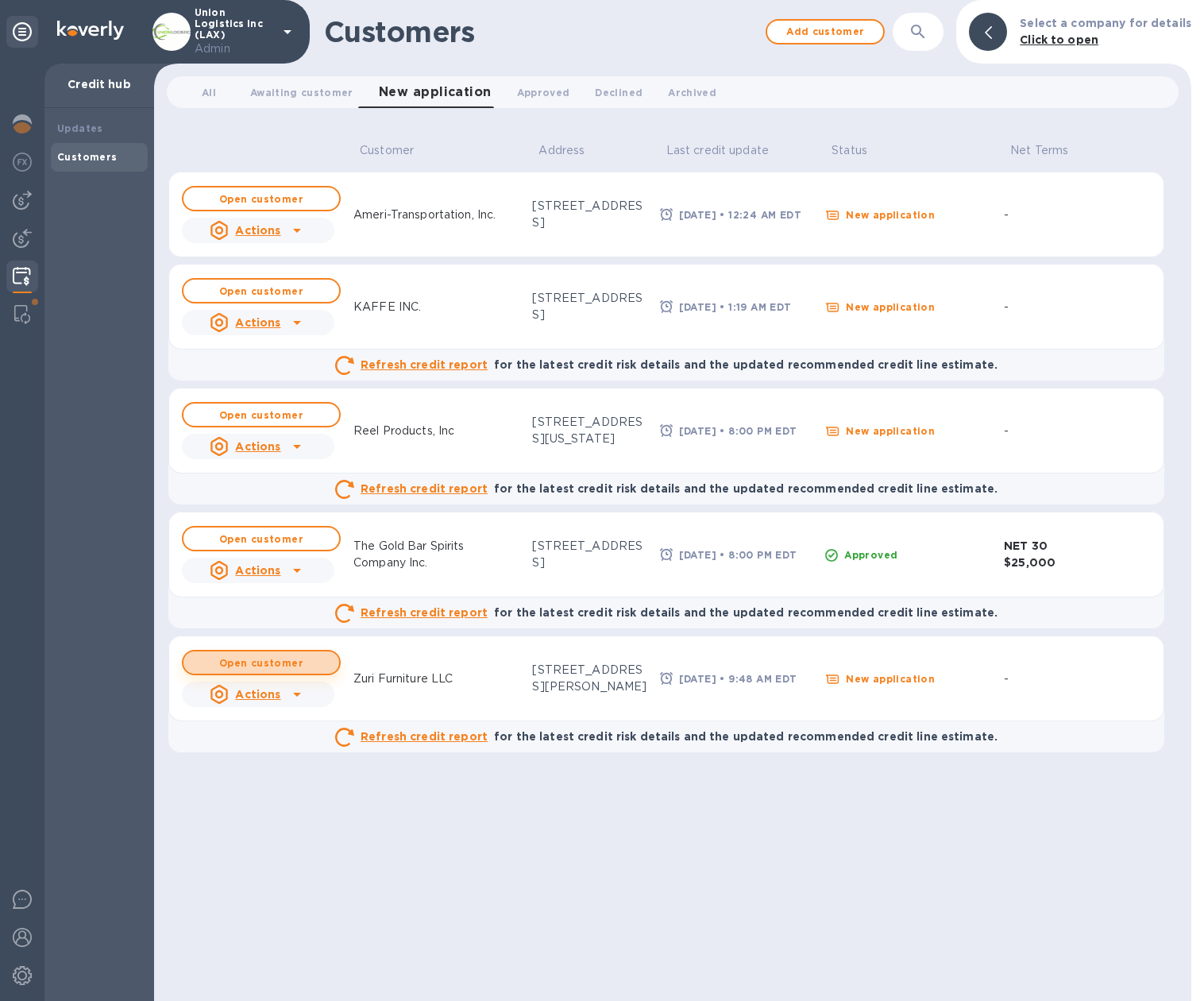
click at [251, 659] on b "Open customer" at bounding box center [261, 663] width 84 height 12
